Goal: Transaction & Acquisition: Obtain resource

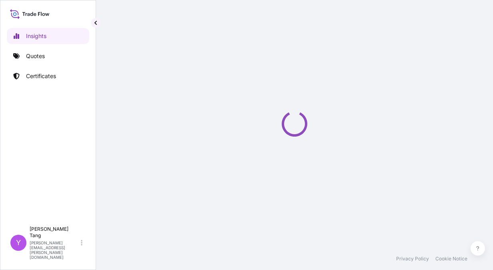
select select "2025"
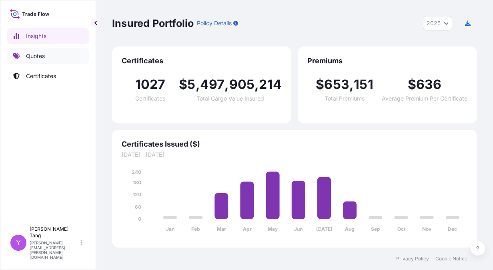
click at [44, 59] on p "Quotes" at bounding box center [35, 56] width 19 height 8
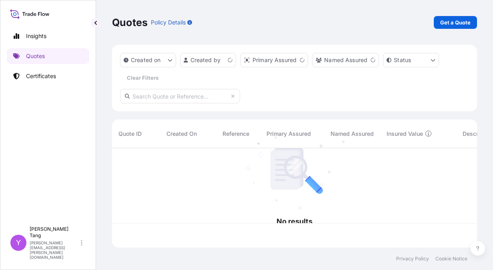
scroll to position [98, 359]
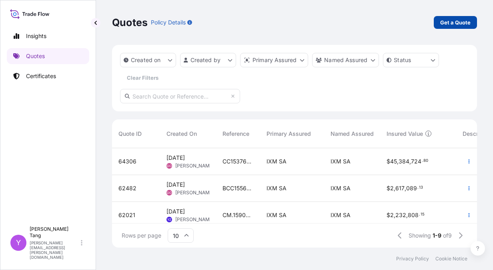
click at [449, 25] on p "Get a Quote" at bounding box center [456, 22] width 30 height 8
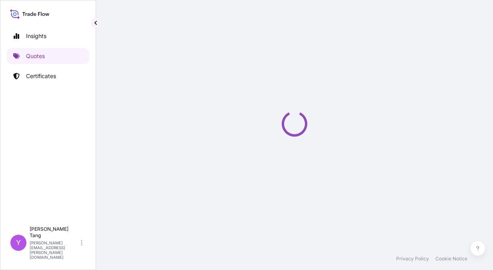
select select "Sea"
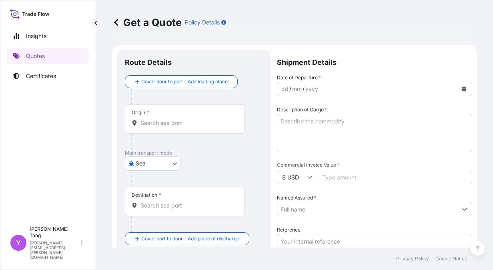
scroll to position [13, 0]
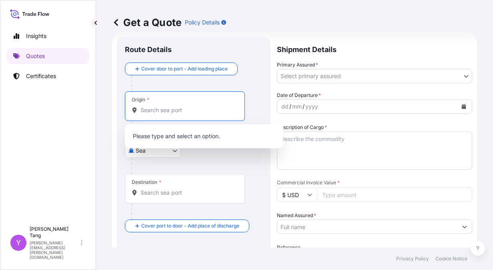
click at [155, 107] on input "Origin *" at bounding box center [188, 110] width 95 height 8
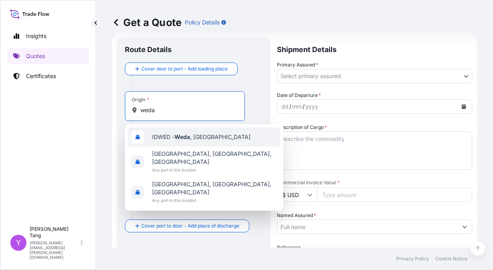
click at [216, 140] on span "IDWED - Weda , Indonesia" at bounding box center [201, 137] width 99 height 8
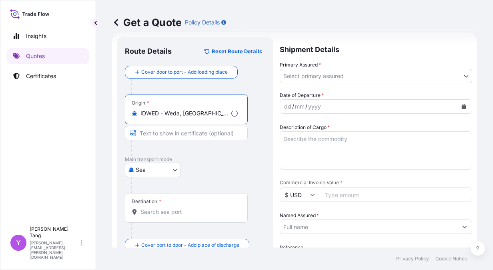
type input "IDWED - Weda, Indonesia"
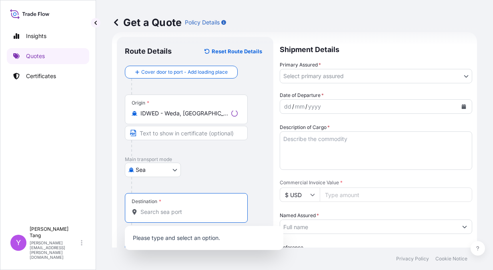
click at [160, 211] on input "Destination *" at bounding box center [189, 212] width 97 height 8
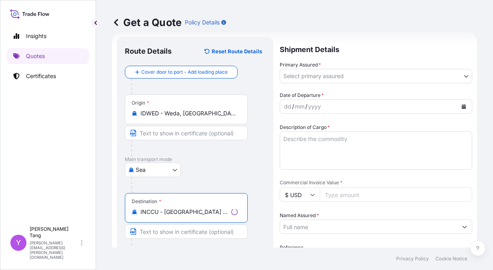
type input "INCCU - Kolkata (ex Calcutta), India"
click at [356, 78] on body "Insights Quotes Certificates Y Yvette Tang yvette.tang@ixmetals.com Get a Quote…" at bounding box center [246, 135] width 493 height 270
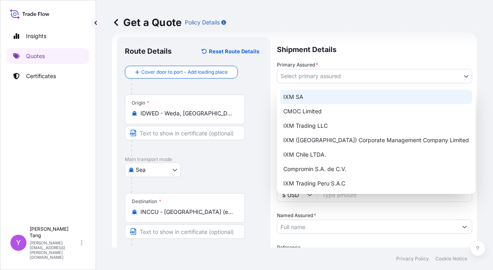
click at [316, 101] on div "IXM SA" at bounding box center [376, 97] width 192 height 14
select select "31846"
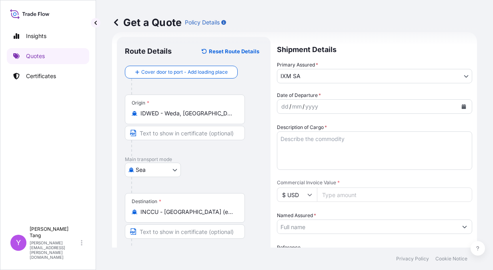
click at [462, 106] on icon "Calendar" at bounding box center [464, 106] width 4 height 5
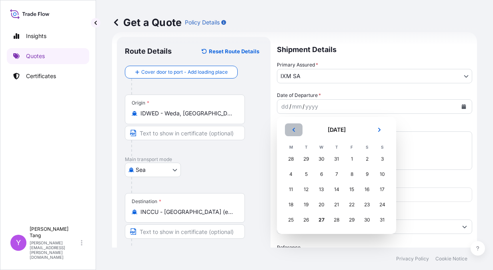
click at [290, 130] on button "Previous" at bounding box center [294, 129] width 18 height 13
click at [321, 189] on div "16" at bounding box center [321, 189] width 14 height 14
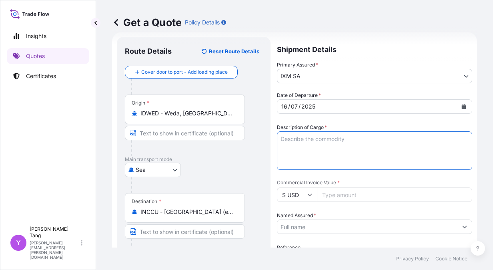
click at [322, 139] on textarea "Description of Cargo *" at bounding box center [374, 150] width 195 height 38
type textarea "NICKEL CATHODES"
click at [337, 191] on input "Commercial Invoice Value *" at bounding box center [394, 194] width 155 height 14
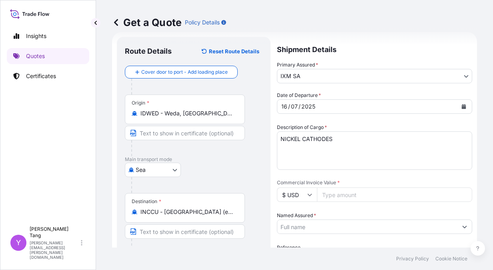
paste input "723270.82"
type input "723270.82"
click at [252, 165] on div "Sea Air Road Mail / Parcel Post Sea" at bounding box center [194, 170] width 138 height 14
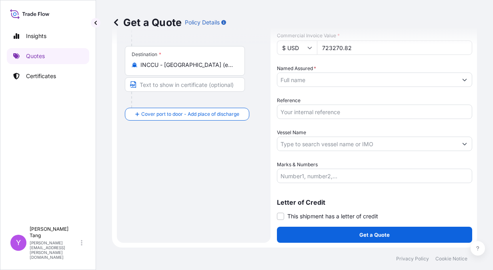
click at [330, 77] on input "Named Assured *" at bounding box center [368, 79] width 180 height 14
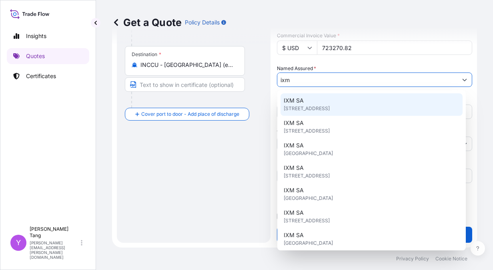
click at [314, 99] on div "IXM SA Rue de Lausanne 15, 1201, Genève, Switzerland" at bounding box center [372, 104] width 182 height 22
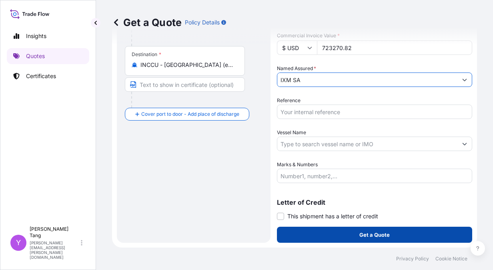
type input "IXM SA"
click at [349, 238] on button "Get a Quote" at bounding box center [374, 235] width 195 height 16
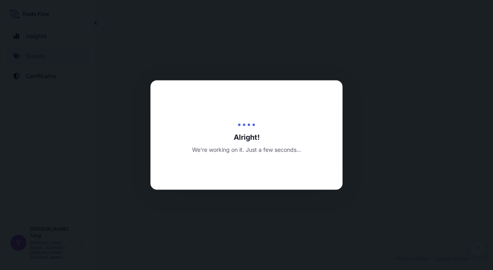
select select "Sea"
select select "31846"
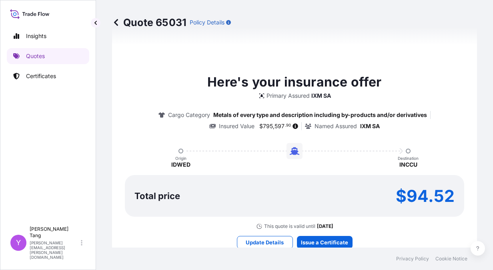
scroll to position [616, 0]
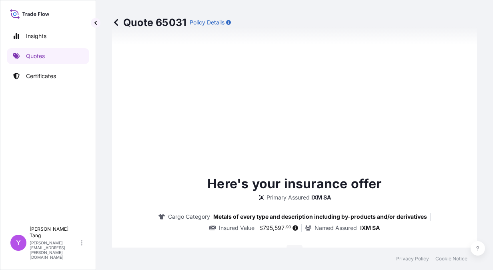
type input "Rue de Lausanne 15, 1201 Genève, Switzerland"
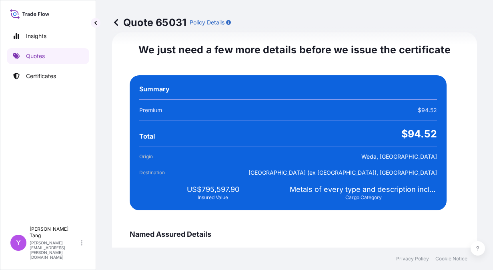
type input "27/08/2025"
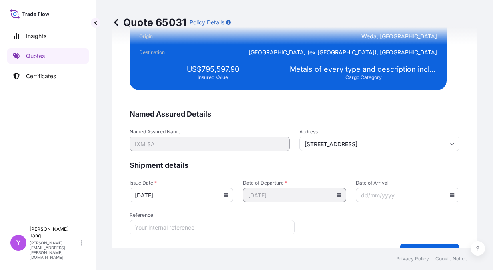
scroll to position [1457, 0]
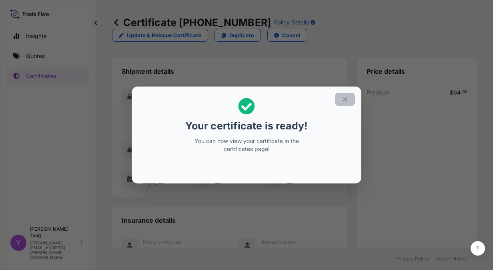
click at [341, 101] on button "button" at bounding box center [345, 99] width 20 height 13
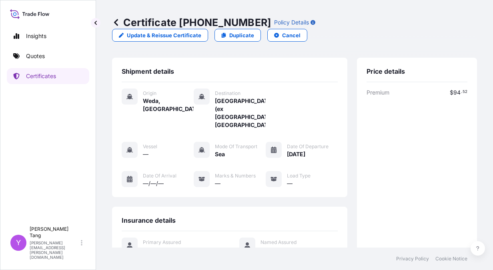
scroll to position [143, 0]
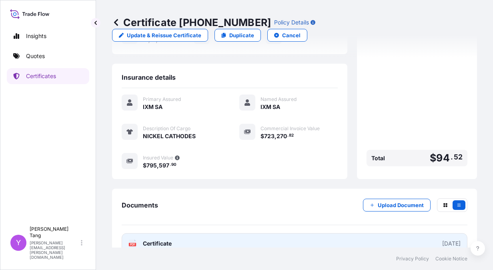
click at [443, 240] on div "2025-08-27" at bounding box center [452, 244] width 18 height 8
